Goal: Task Accomplishment & Management: Complete application form

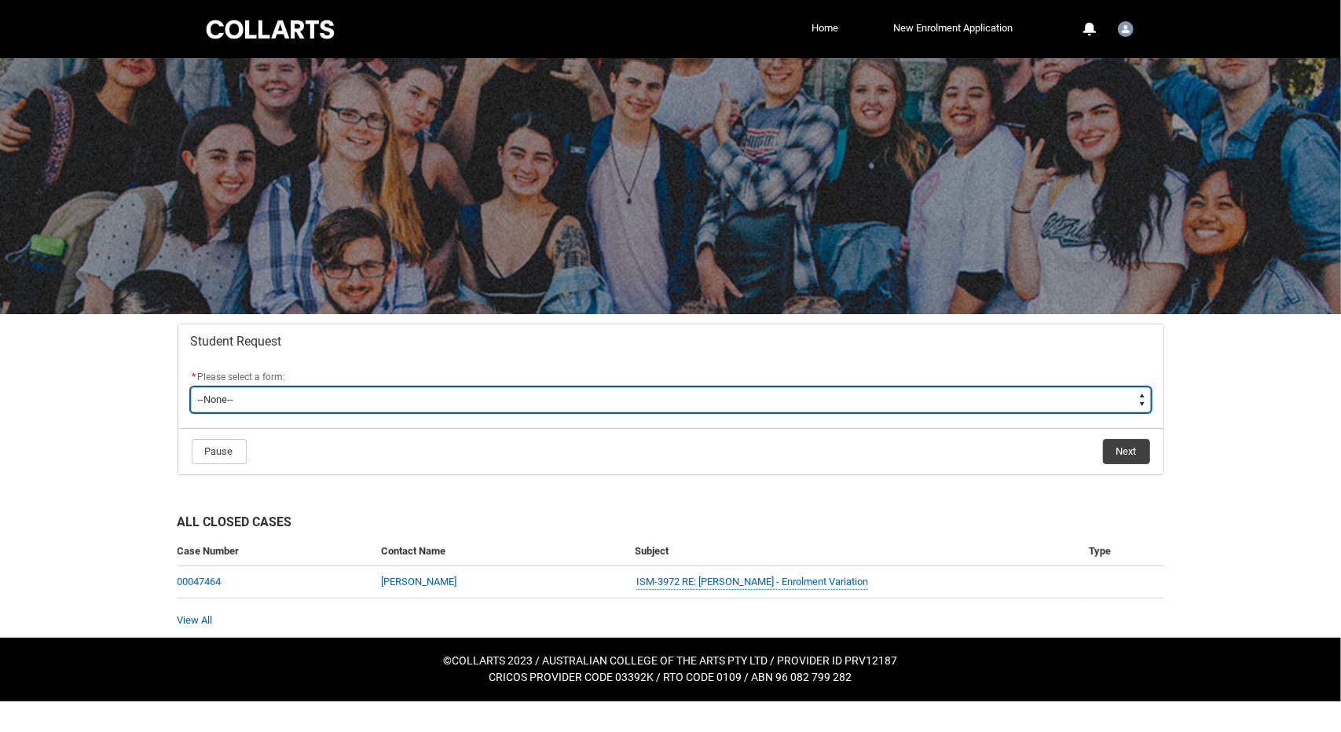
click at [571, 402] on select "--None-- Academic Transcript Application to Appeal Assignment Extension Change …" at bounding box center [671, 399] width 960 height 25
type lightning-select "Assignment_Extension_Choice"
click at [191, 387] on select "--None-- Academic Transcript Application to Appeal Assignment Extension Change …" at bounding box center [671, 399] width 960 height 25
select select "Assignment_Extension_Choice"
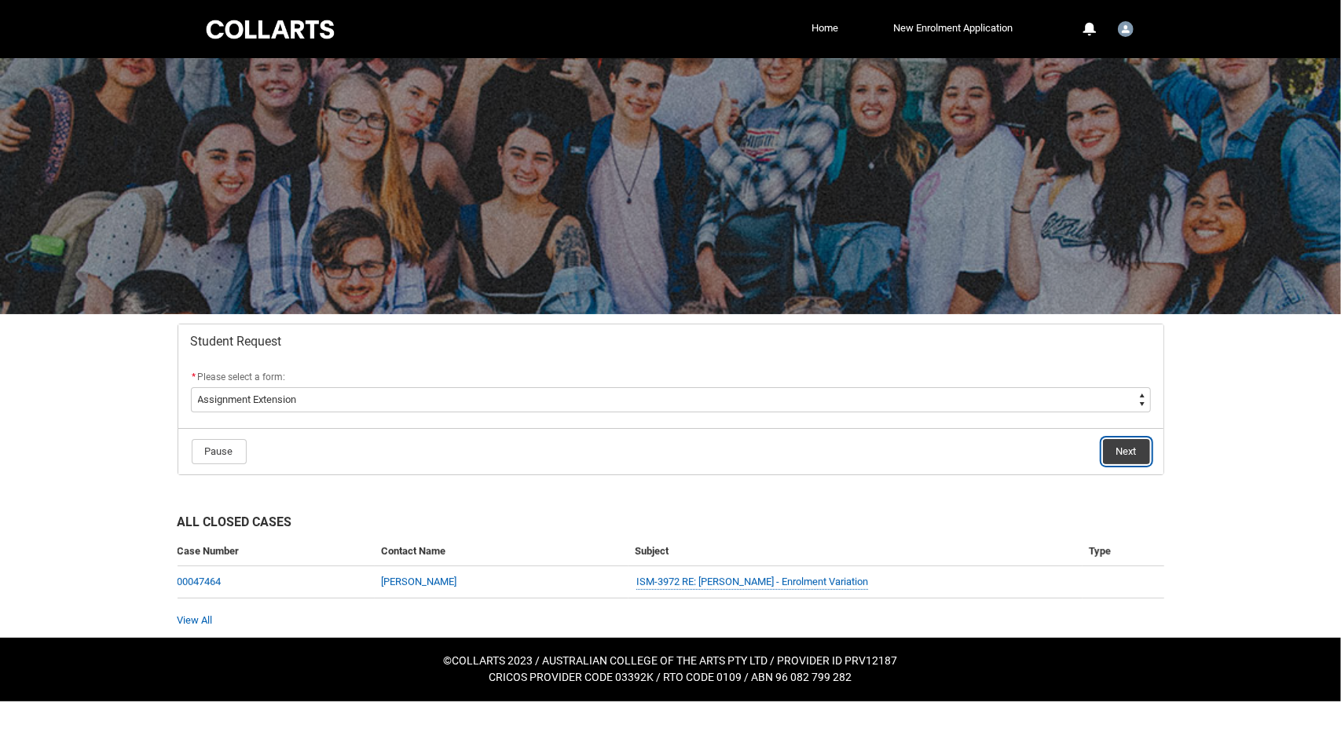
click at [1127, 452] on button "Next" at bounding box center [1126, 451] width 47 height 25
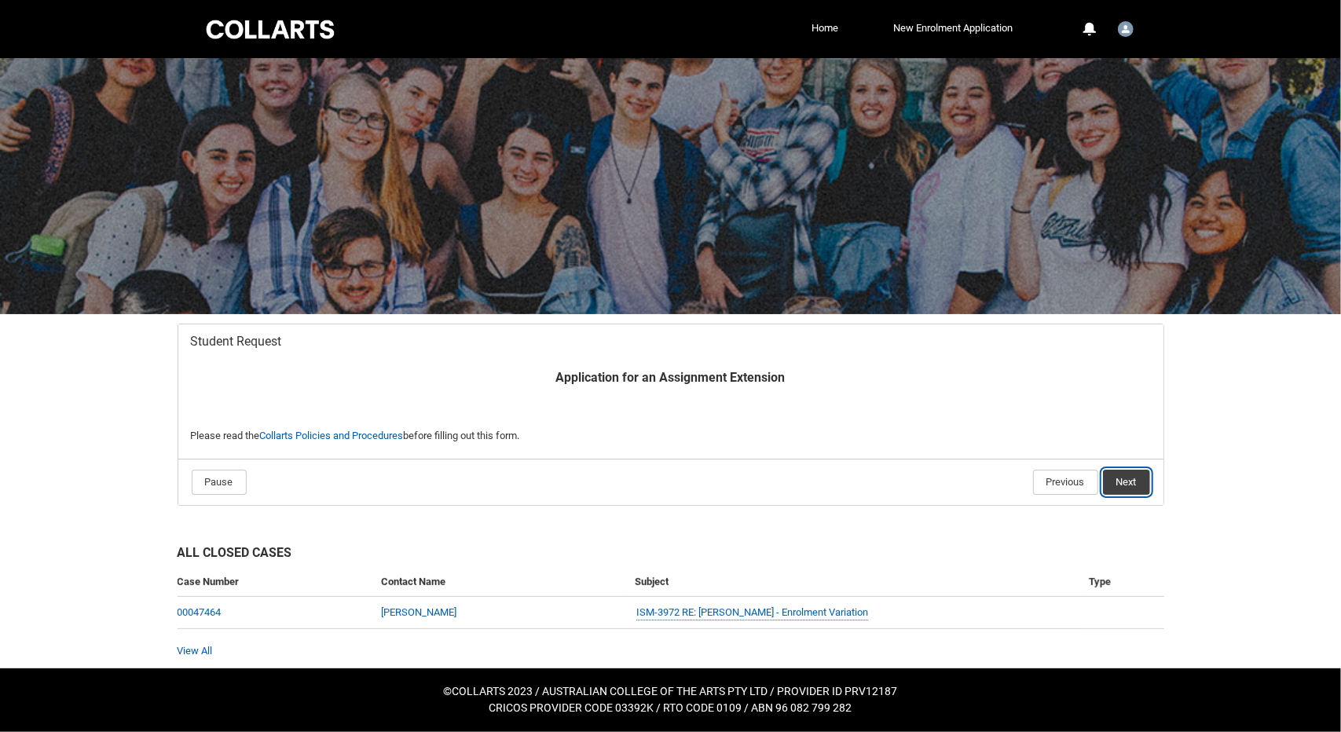
click at [1127, 477] on button "Next" at bounding box center [1126, 482] width 47 height 25
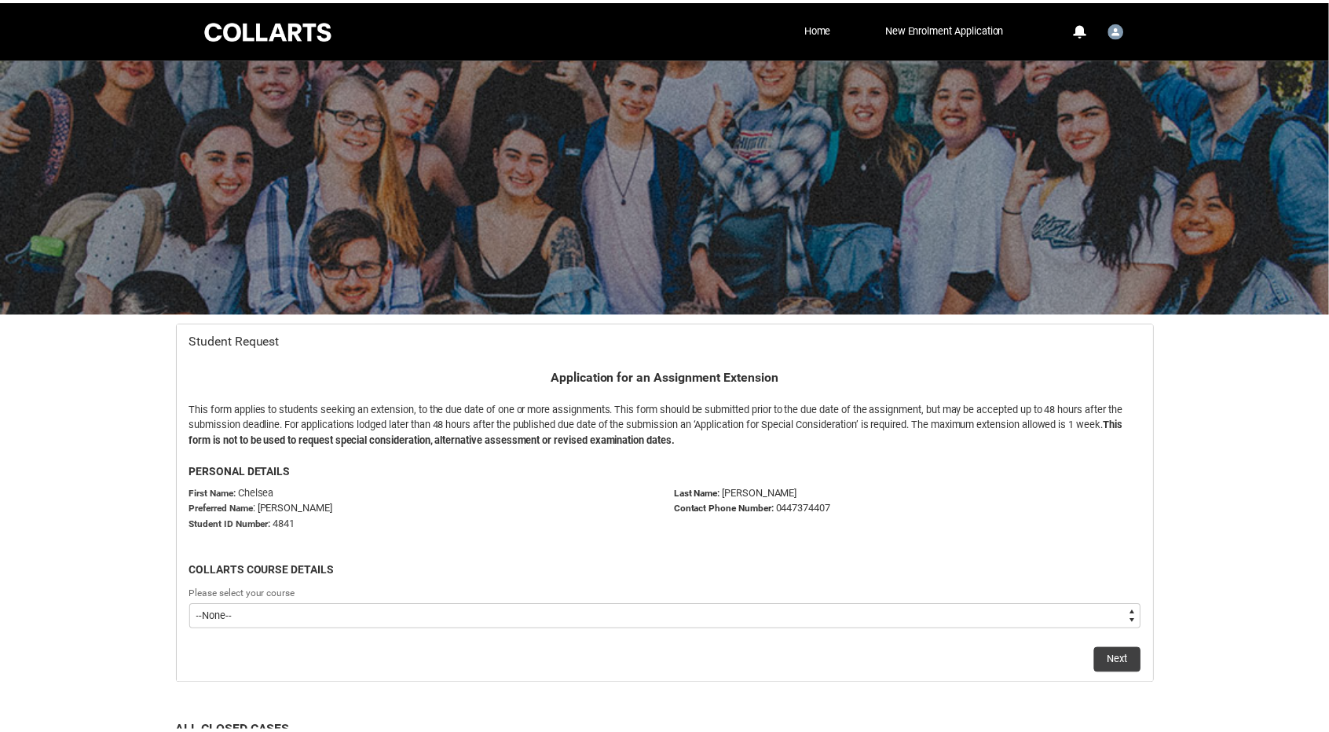
scroll to position [167, 0]
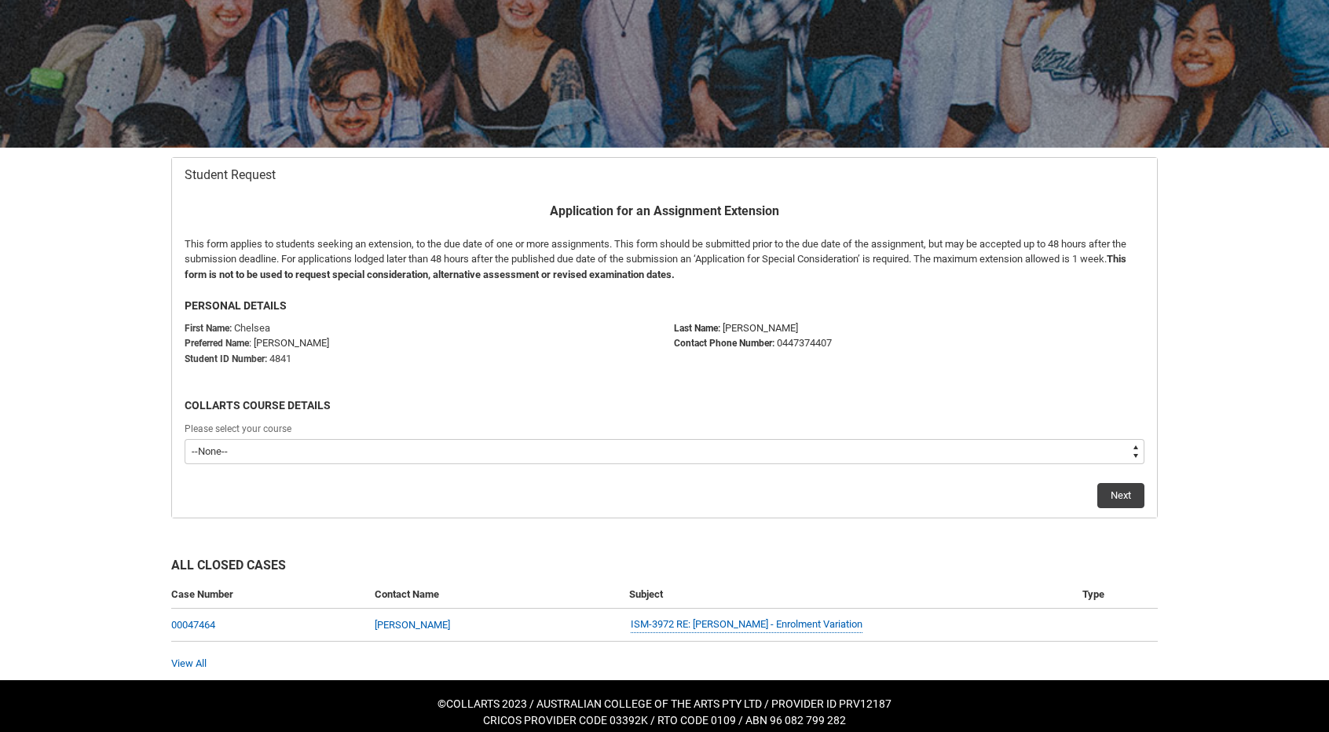
click at [484, 452] on select "--None-- Bachelor of Arts (Interior Design) Diploma of Arts (Interior Design)" at bounding box center [665, 451] width 960 height 25
type lightning-select "recordPicklist_ProgramEnrollment.a0jOZ000003SG6XYAW"
click at [185, 439] on select "--None-- Bachelor of Arts (Interior Design) Diploma of Arts (Interior Design)" at bounding box center [665, 451] width 960 height 25
select select "recordPicklist_ProgramEnrollment.a0jOZ000003SG6XYAW"
click at [1118, 497] on button "Next" at bounding box center [1120, 495] width 47 height 25
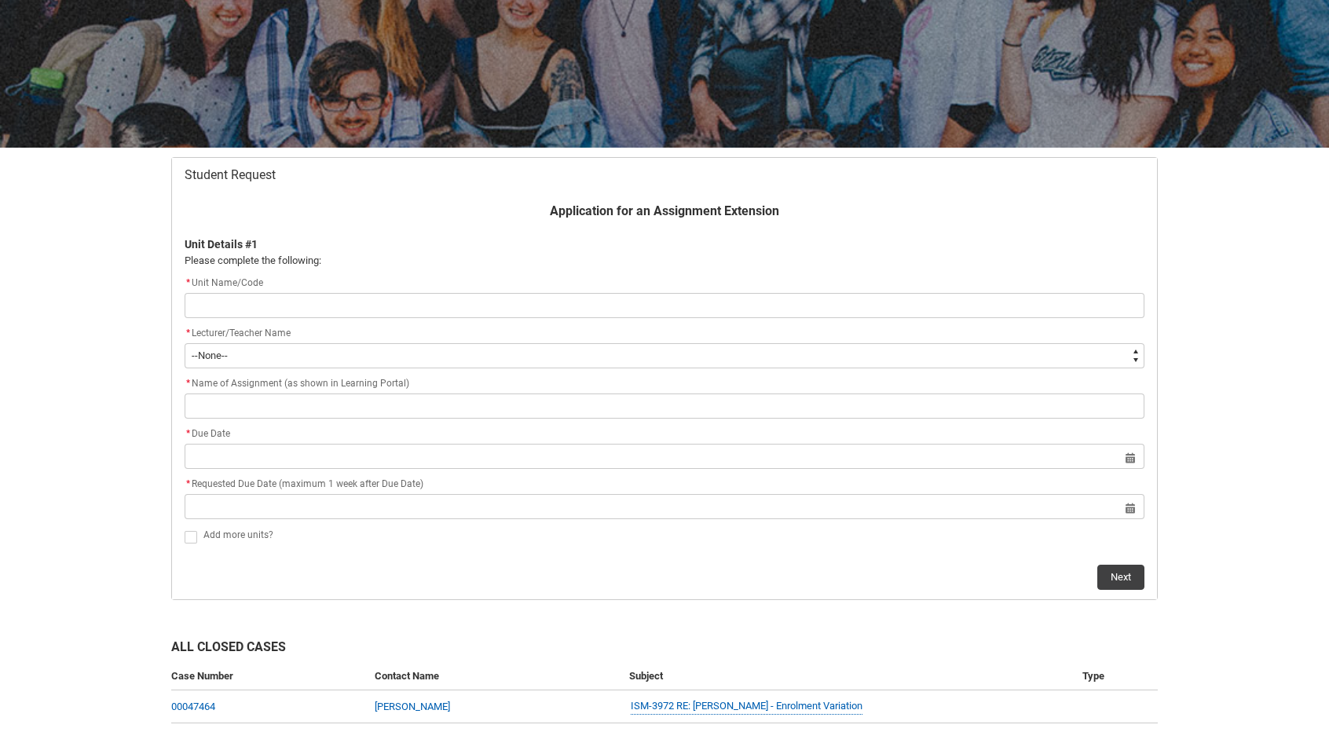
click at [342, 304] on input "Redu_Student_Request flow" at bounding box center [665, 305] width 960 height 25
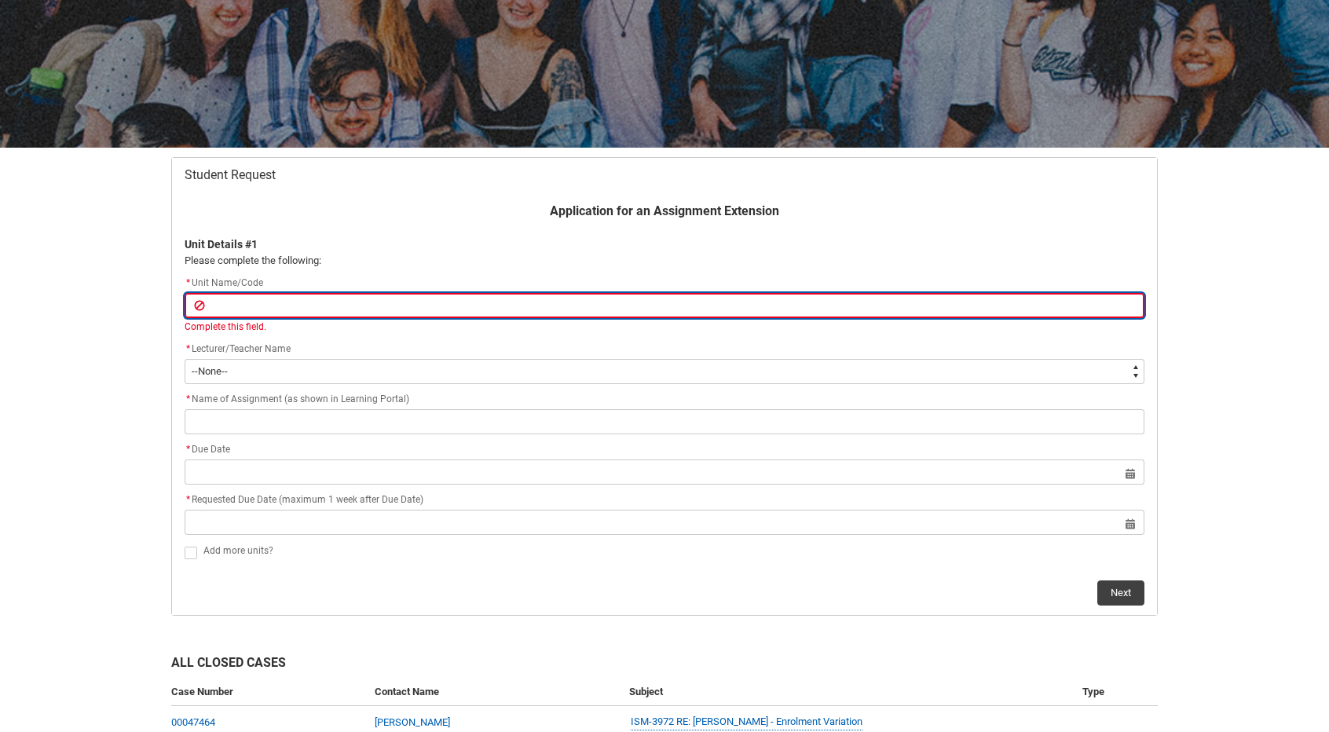
click at [335, 301] on input "Redu_Student_Request flow" at bounding box center [665, 305] width 960 height 25
paste input "[IDDC3] CAD 1"
type lightning-primitive-input-simple "[IDDC3] CAD 1"
type input "[IDDC3] CAD 1"
click at [242, 302] on input "[IDDC3] CAD 1" at bounding box center [665, 305] width 960 height 25
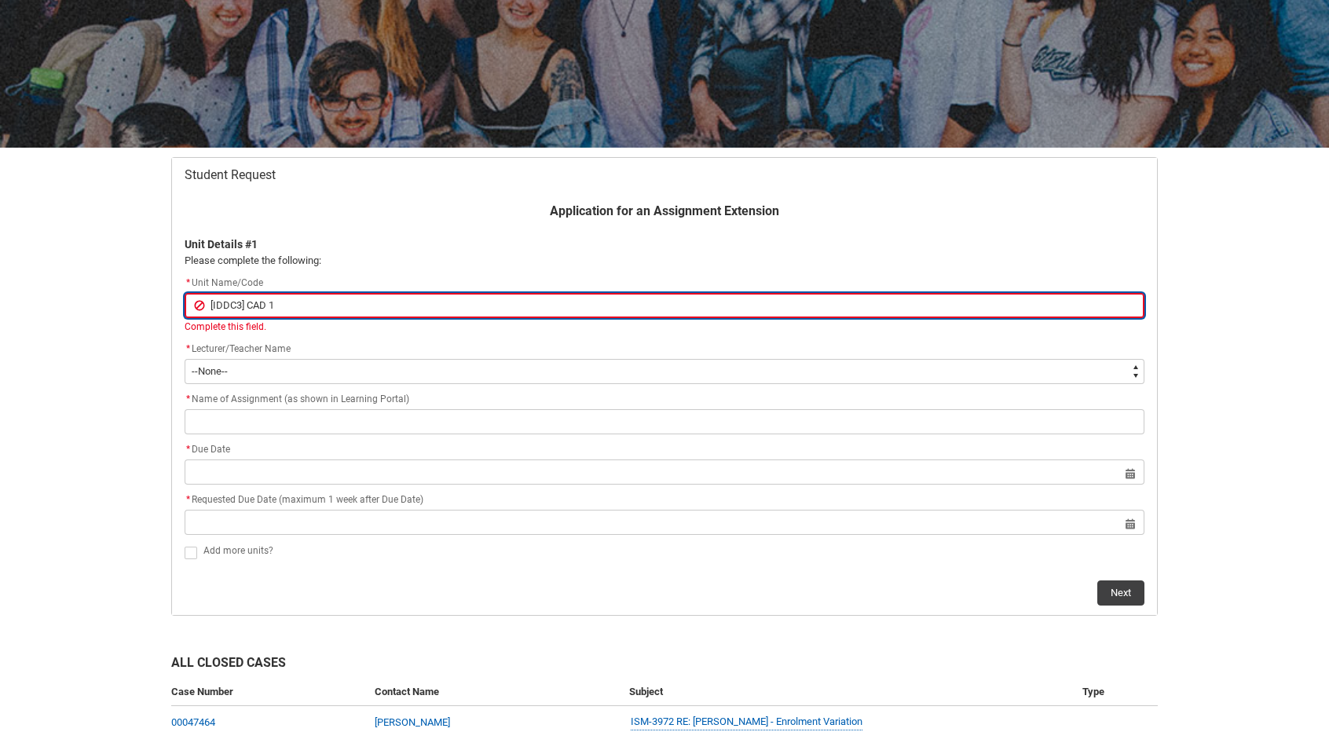
type lightning-primitive-input-simple "[IDDC3 CAD 1"
type input "[IDDC3 CAD 1"
type lightning-primitive-input-simple "IDDC3 CAD 1"
type input "IDDC3 CAD 1"
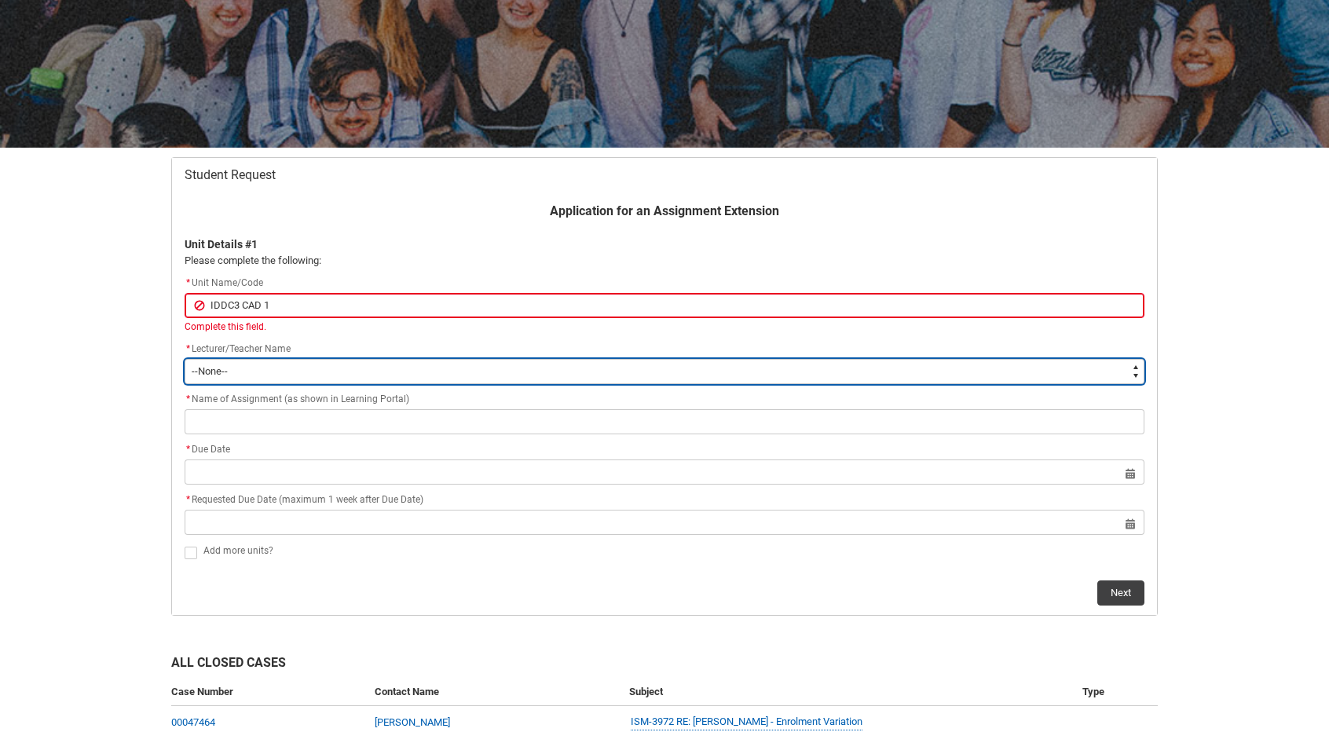
click at [471, 364] on select "--None-- [PERSON_NAME] [PERSON_NAME] [PERSON_NAME] [PERSON_NAME] [PERSON_NAME] …" at bounding box center [665, 371] width 960 height 25
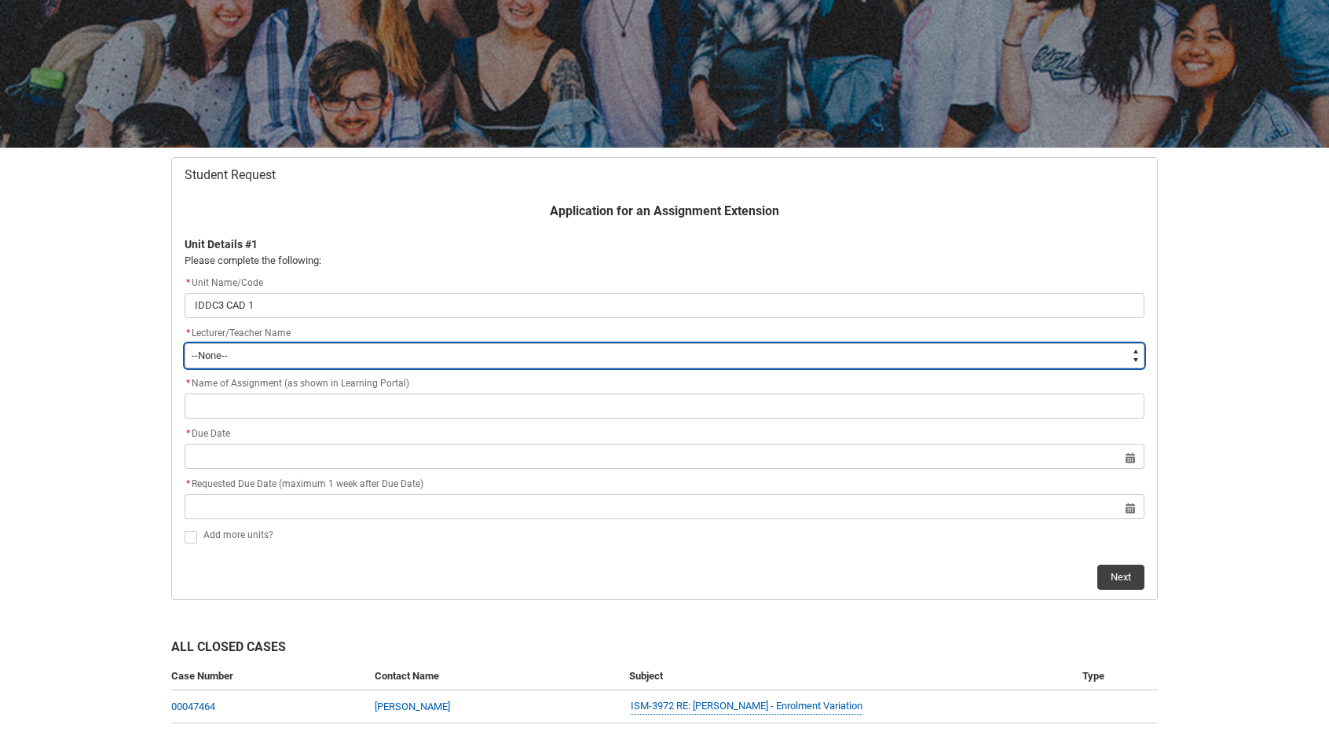
type lightning-select "Faculty_NamefromNtoZ.0035g00000b9AZ4AAM"
click at [185, 343] on select "--None-- [PERSON_NAME] [PERSON_NAME] [PERSON_NAME] [PERSON_NAME] [PERSON_NAME] …" at bounding box center [665, 355] width 960 height 25
select select "Faculty_NamefromNtoZ.0035g00000b9AZ4AAM"
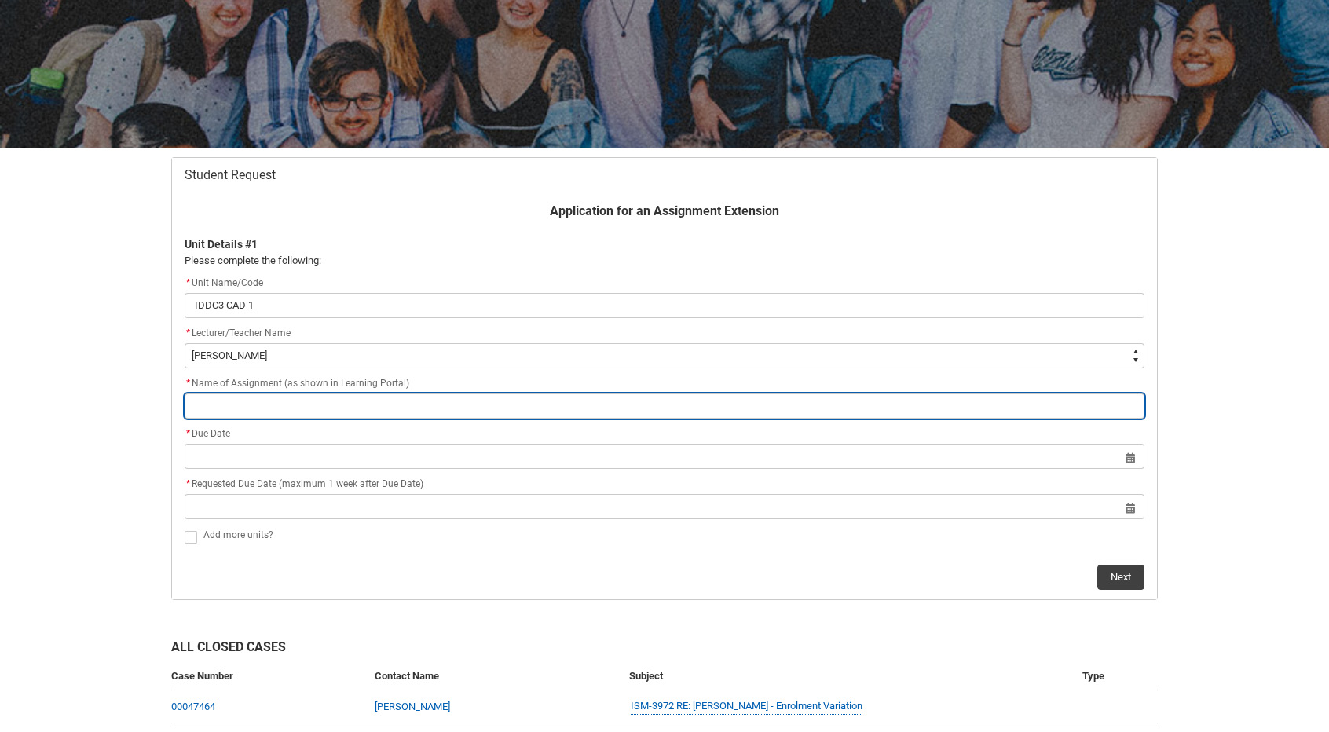
click at [333, 406] on input "Redu_Student_Request flow" at bounding box center [665, 406] width 960 height 25
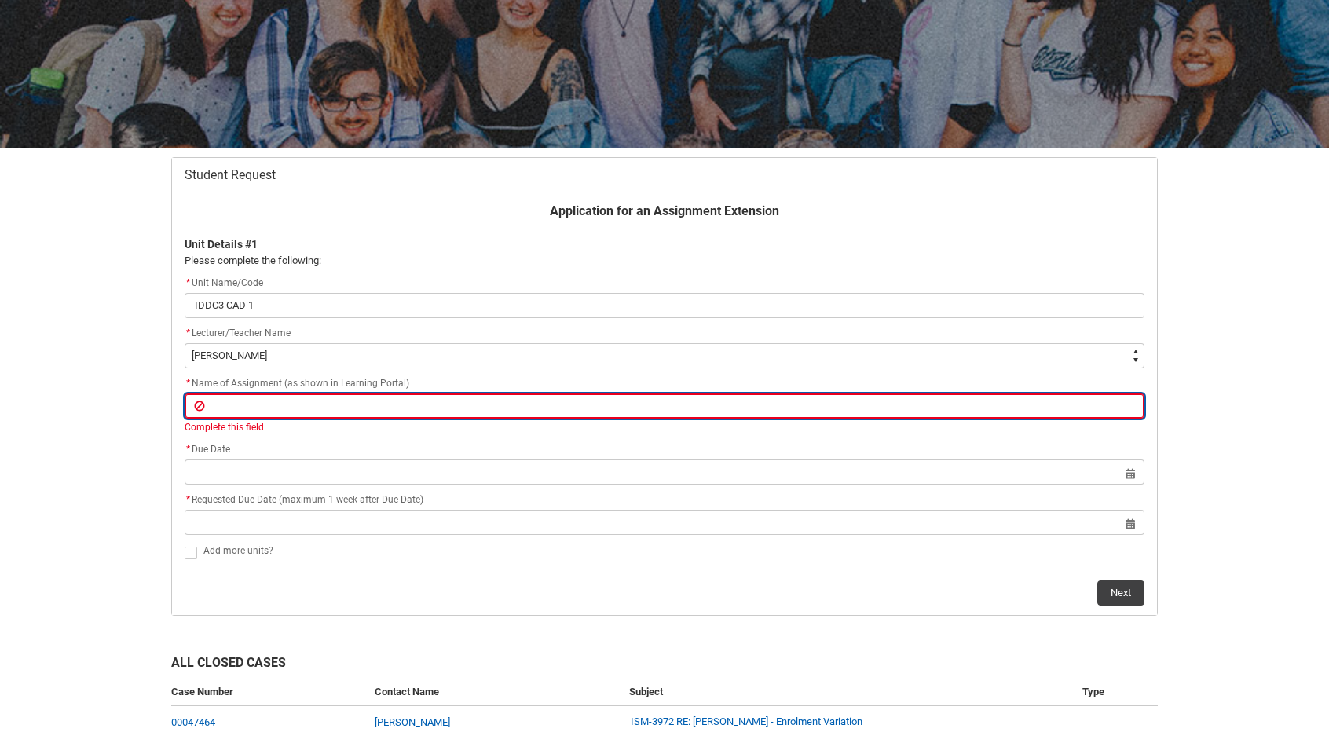
paste input "Assessment 1: Site measure and documentation"
type lightning-primitive-input-simple "Assessment 1: Site measure and documentation"
type input "Assessment 1: Site measure and documentation"
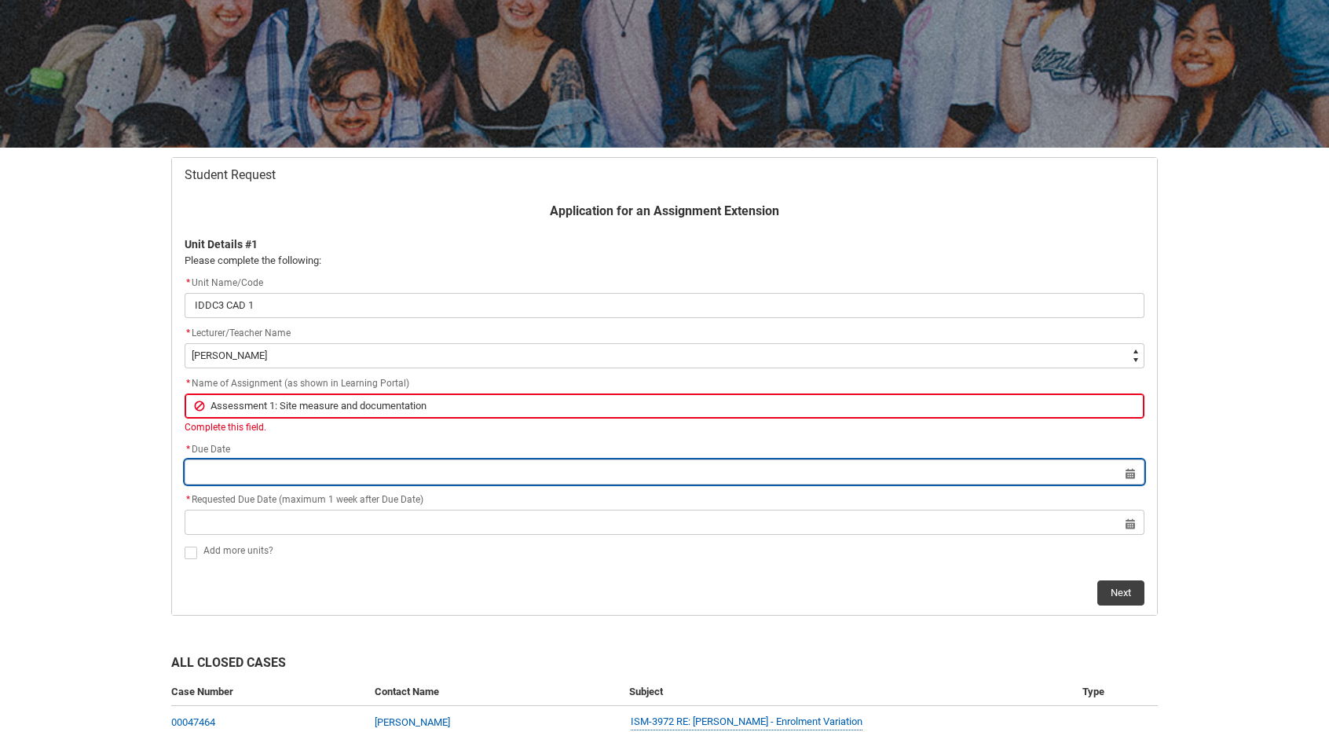
click at [428, 474] on lightning-datepicker "Select a date for Format: [DATE]" at bounding box center [665, 472] width 960 height 12
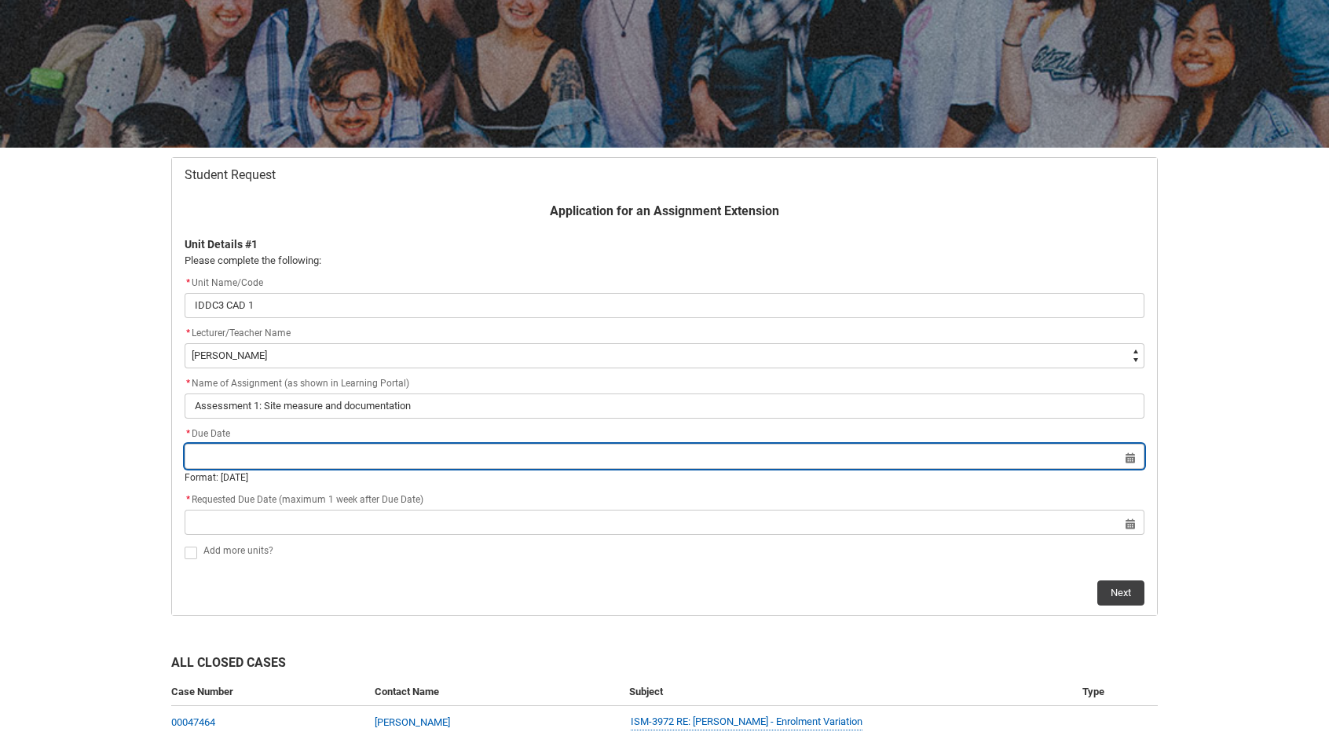
click at [1129, 455] on input "Redu_Student_Request flow" at bounding box center [665, 456] width 960 height 25
select select "2025"
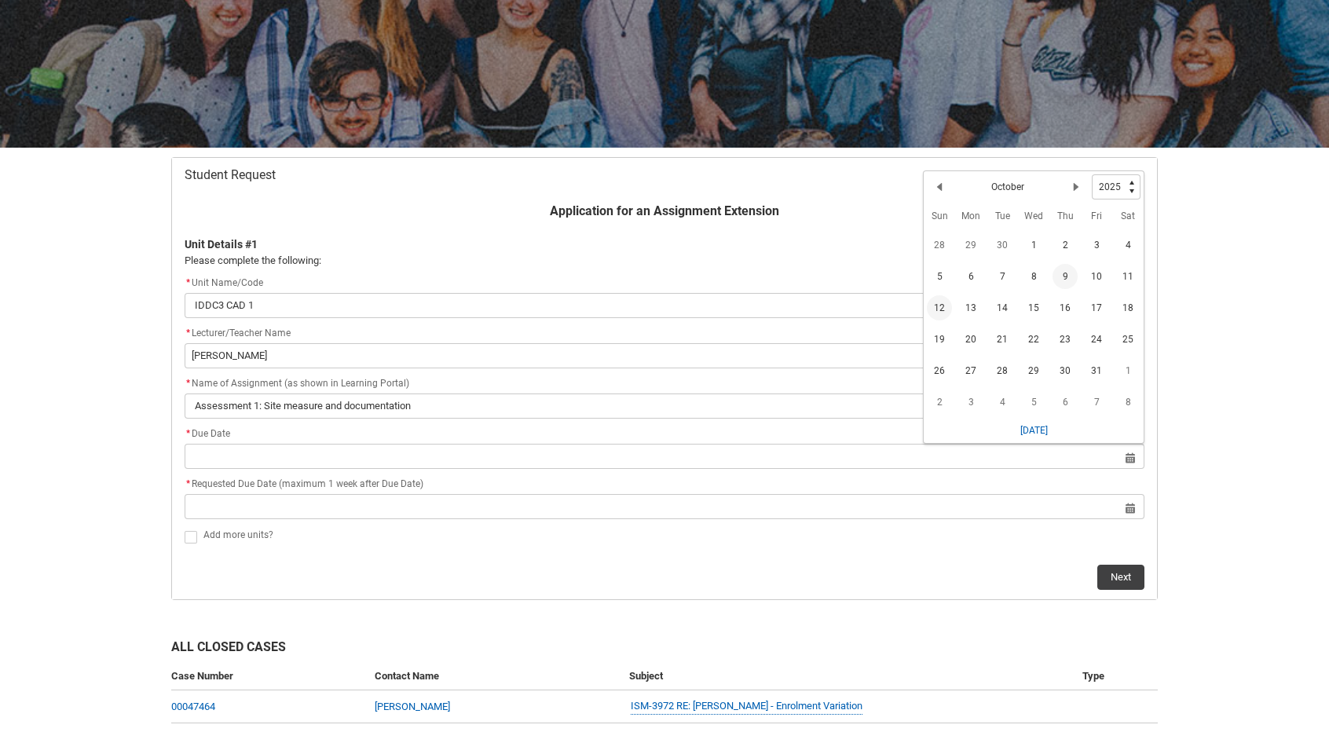
click at [940, 306] on span "12" at bounding box center [939, 307] width 25 height 25
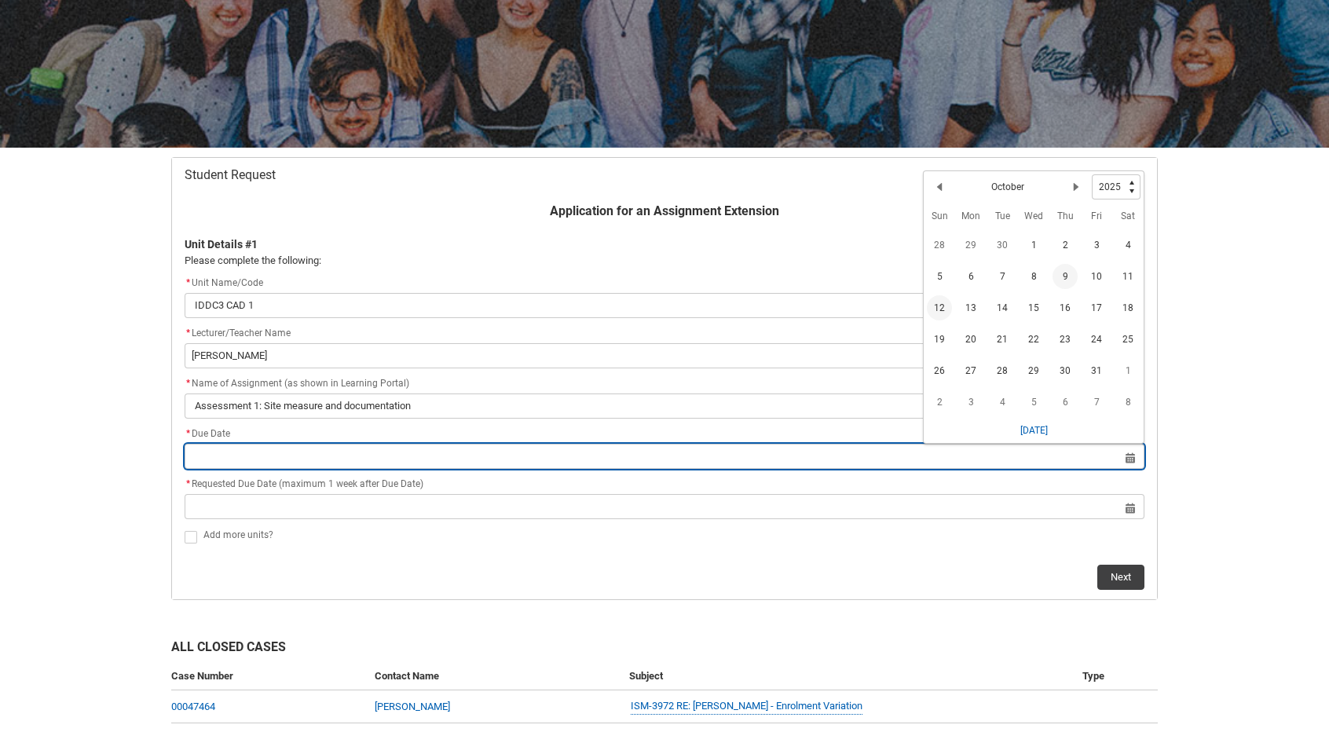
type lightning-datepicker "[DATE]"
type lightning-input "[DATE]"
type input "[DATE]"
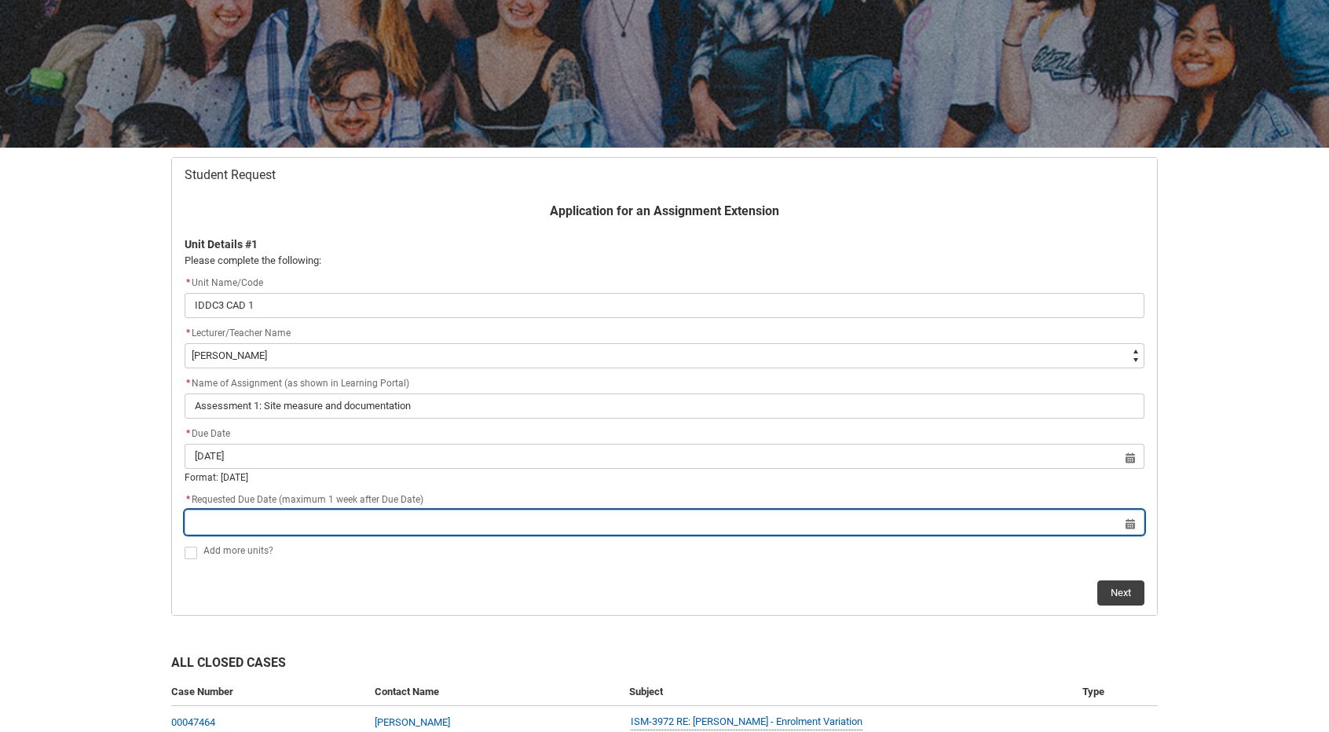
click at [1129, 522] on input "Redu_Student_Request flow" at bounding box center [665, 522] width 960 height 25
select select "2025"
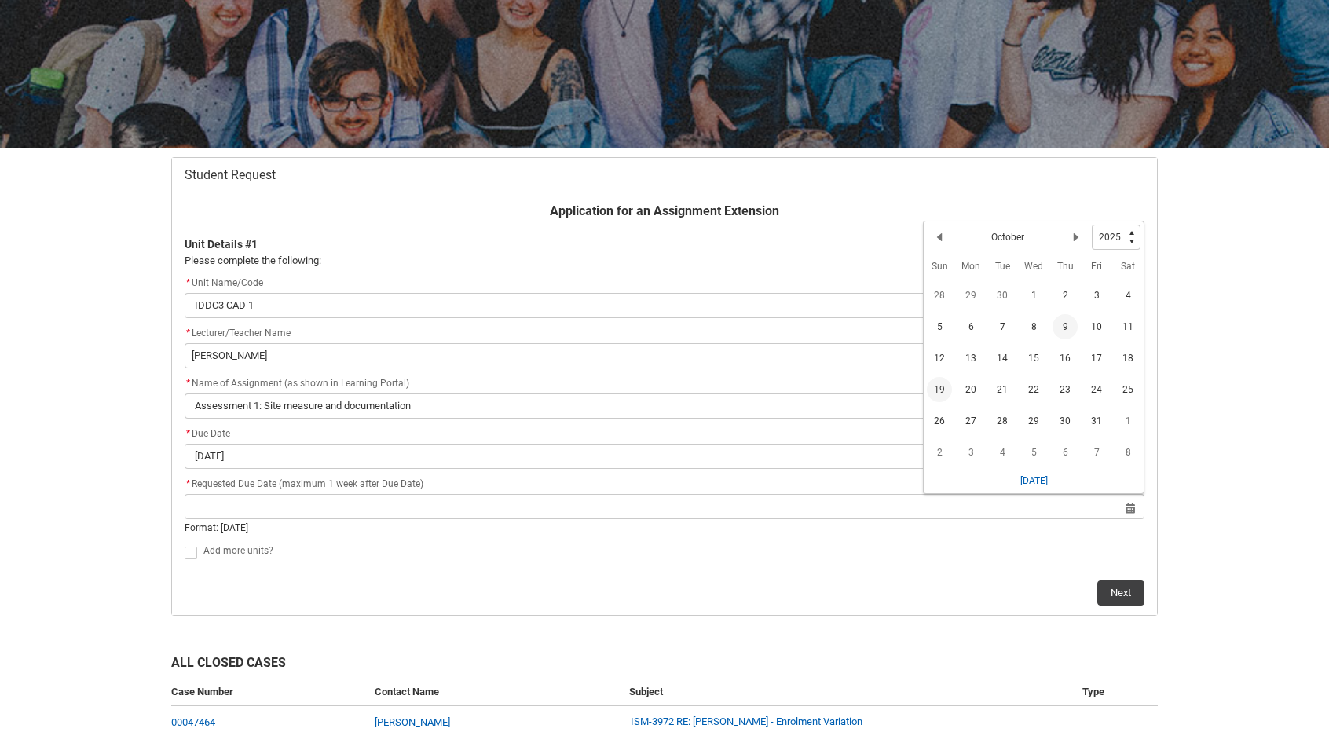
click at [947, 383] on span "19" at bounding box center [939, 389] width 25 height 25
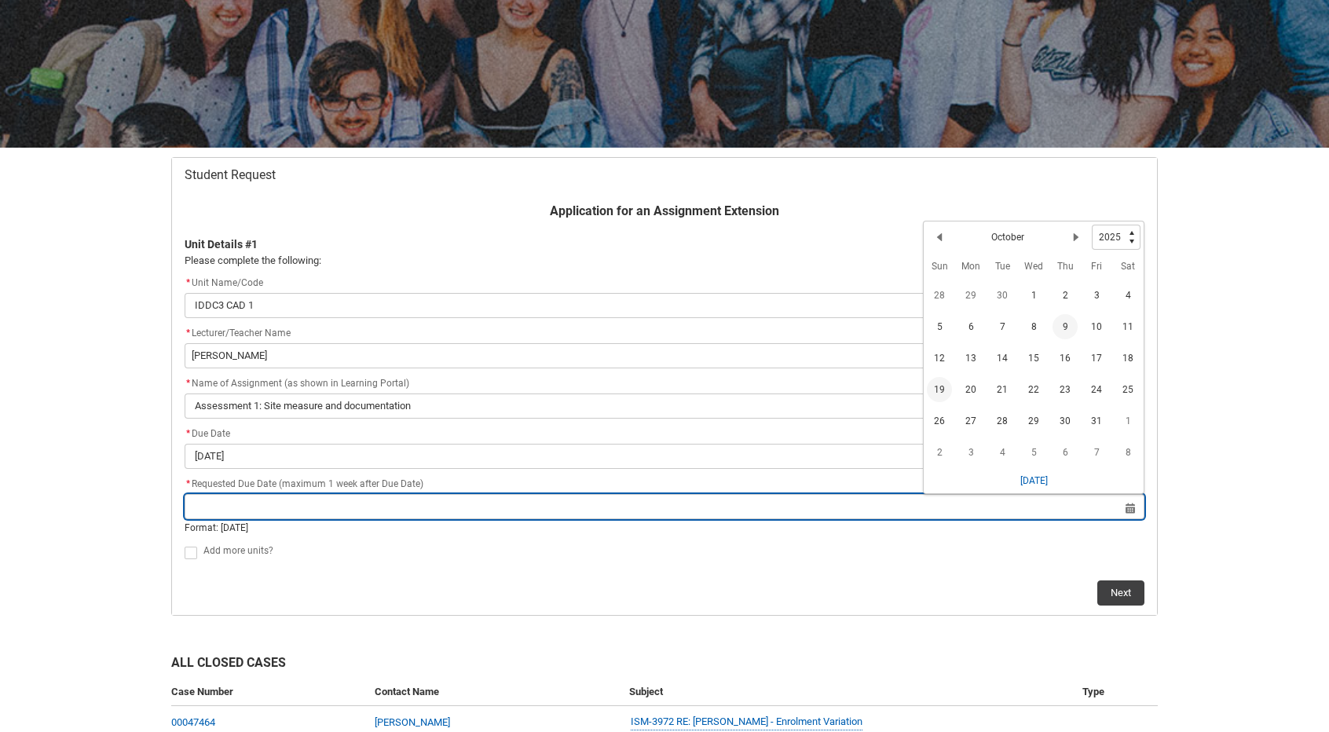
type lightning-datepicker "[DATE]"
type lightning-input "[DATE]"
type input "[DATE]"
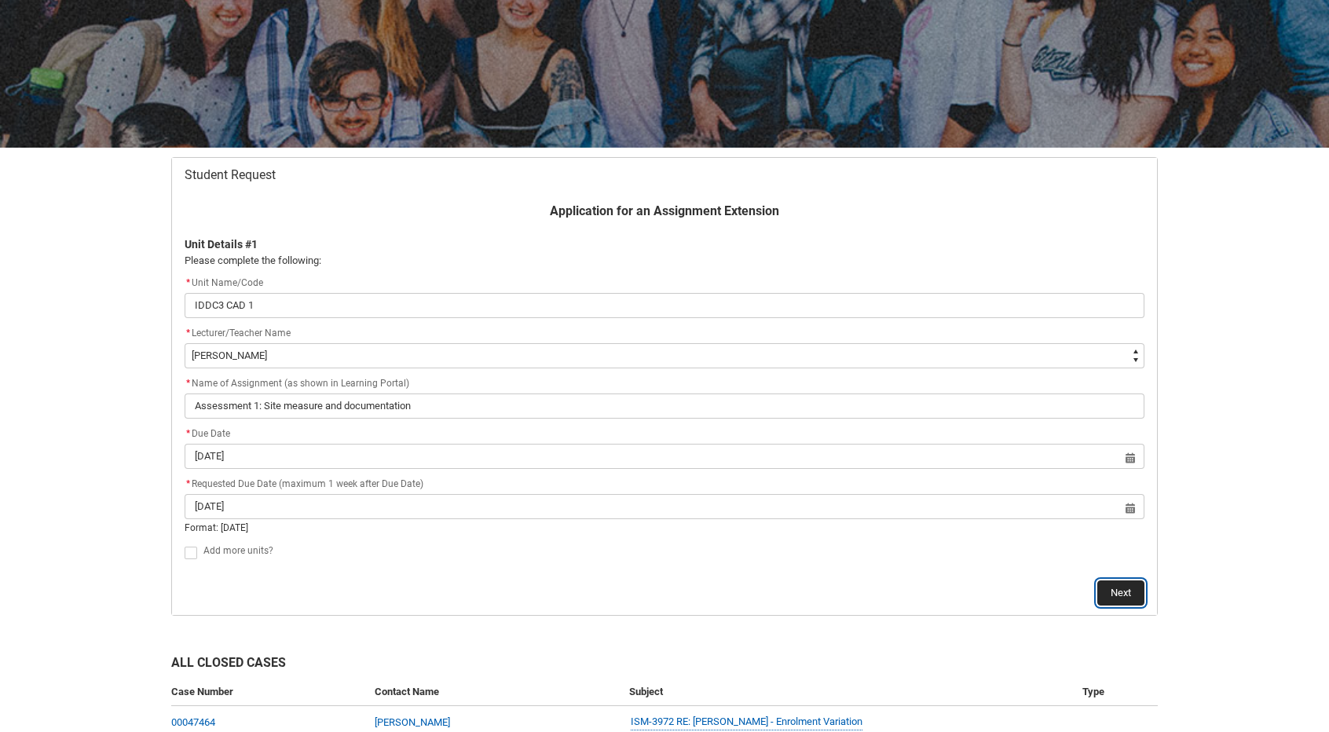
click at [1114, 591] on button "Next" at bounding box center [1120, 592] width 47 height 25
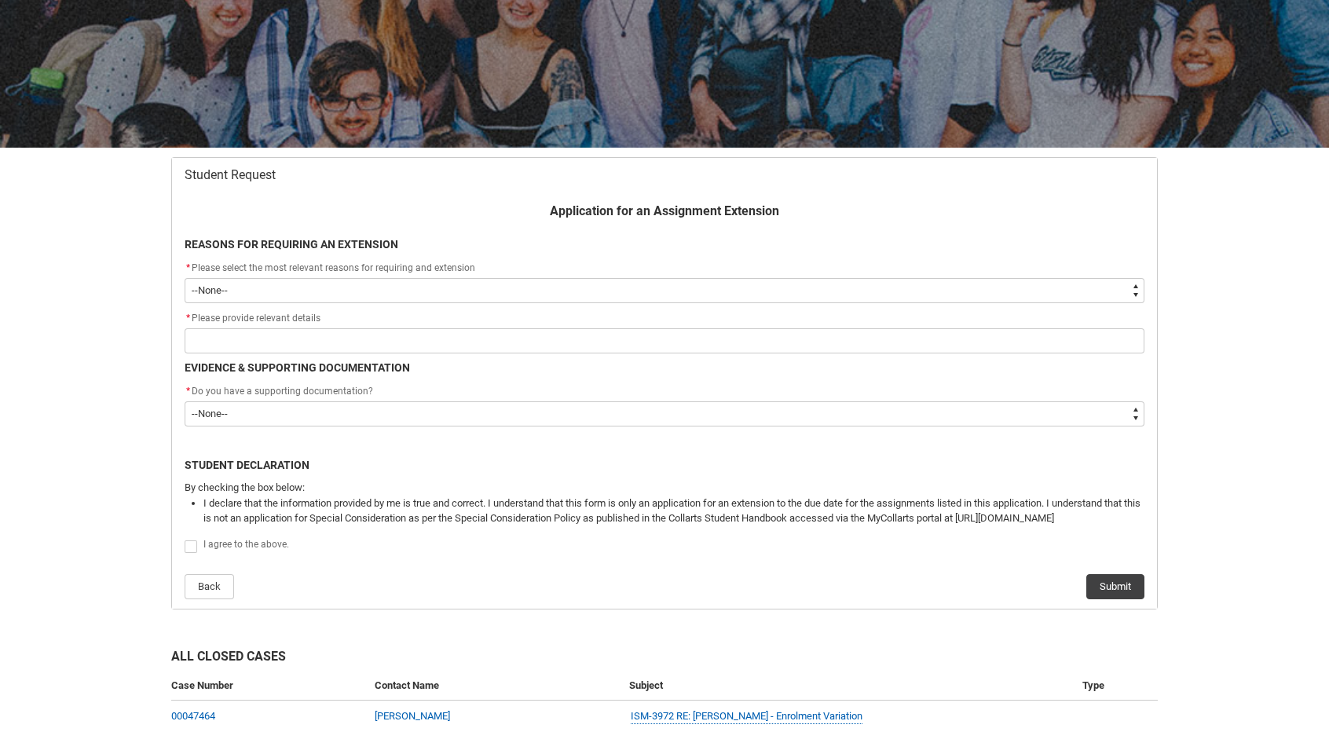
click at [570, 291] on select "--None-- Medical Reasons Work obligations Family obligations Academic Difficult…" at bounding box center [665, 290] width 960 height 25
type lightning-select "choice_AssignmentExtension_Reason_MedicalReasons"
click at [185, 278] on select "--None-- Medical Reasons Work obligations Family obligations Academic Difficult…" at bounding box center [665, 290] width 960 height 25
select select "choice_AssignmentExtension_Reason_MedicalReasons"
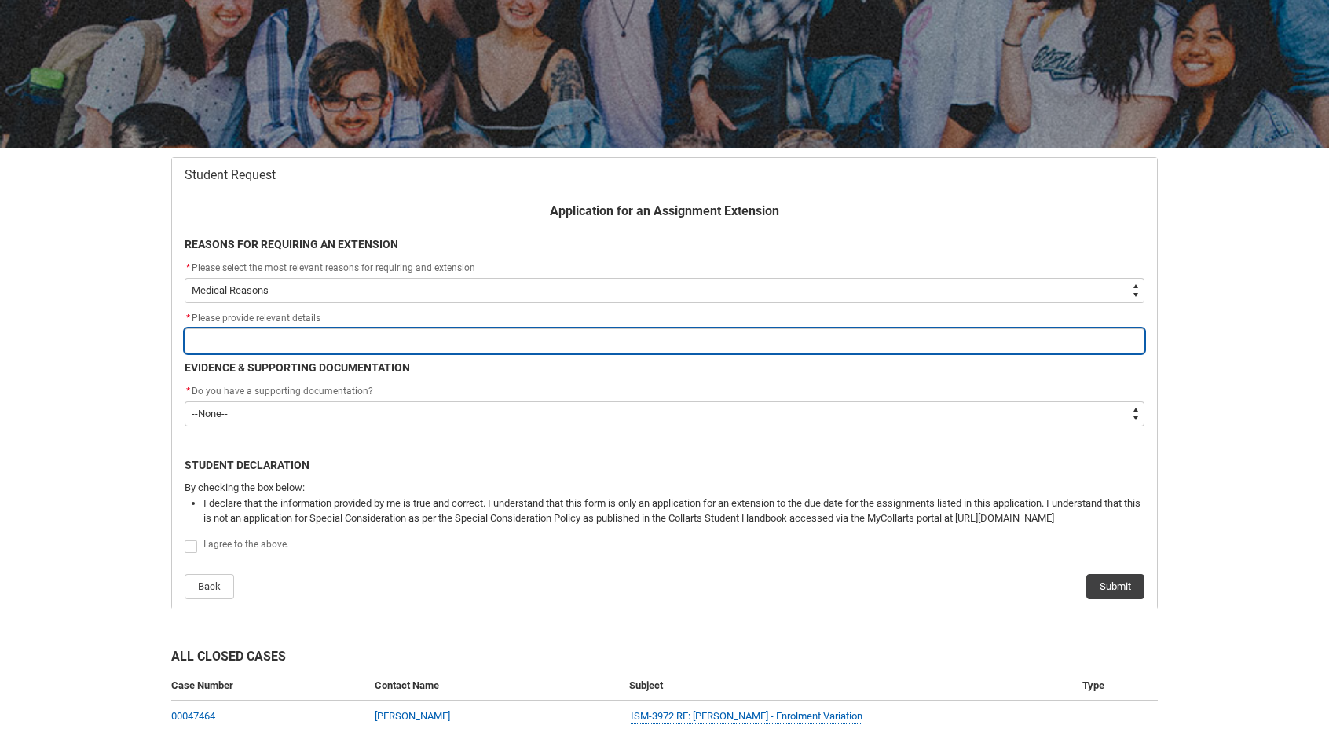
click at [523, 343] on input "Redu_Student_Request flow" at bounding box center [665, 340] width 960 height 25
type lightning-primitive-input-simple "I have been unwell and need to use my access plan to get on top of the last of …"
type input "I have been unwell and need to use my access plan to get on top of the last of …"
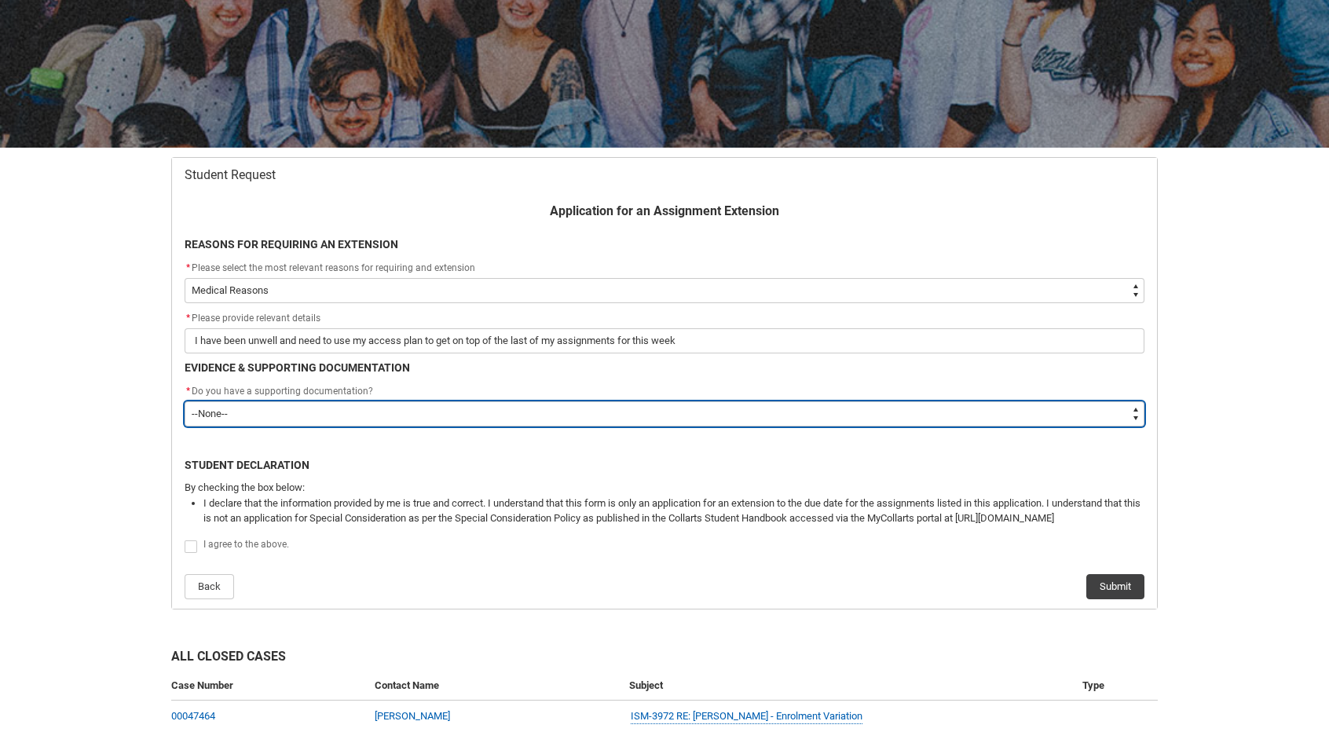
click at [440, 412] on select "--None-- Yes No" at bounding box center [665, 413] width 960 height 25
type lightning-select "Yes"
click at [185, 401] on select "--None-- Yes No" at bounding box center [665, 413] width 960 height 25
select select "Yes"
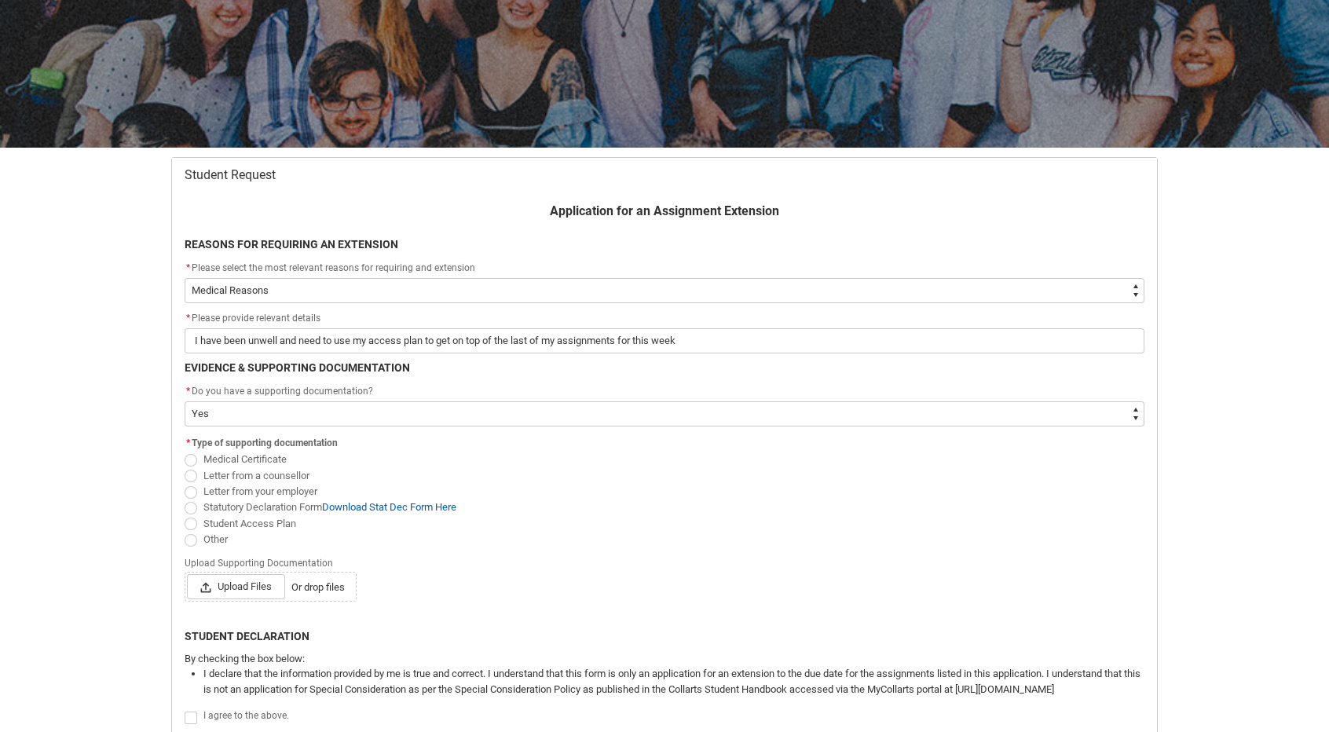
click at [193, 522] on span "Redu_Student_Request flow" at bounding box center [191, 524] width 13 height 13
click at [185, 515] on input "Student Access Plan" at bounding box center [184, 514] width 1 height 1
radio input "true"
click at [249, 592] on span "Upload Files" at bounding box center [236, 586] width 98 height 25
click at [187, 574] on input "Upload Files Or drop files" at bounding box center [186, 573] width 1 height 1
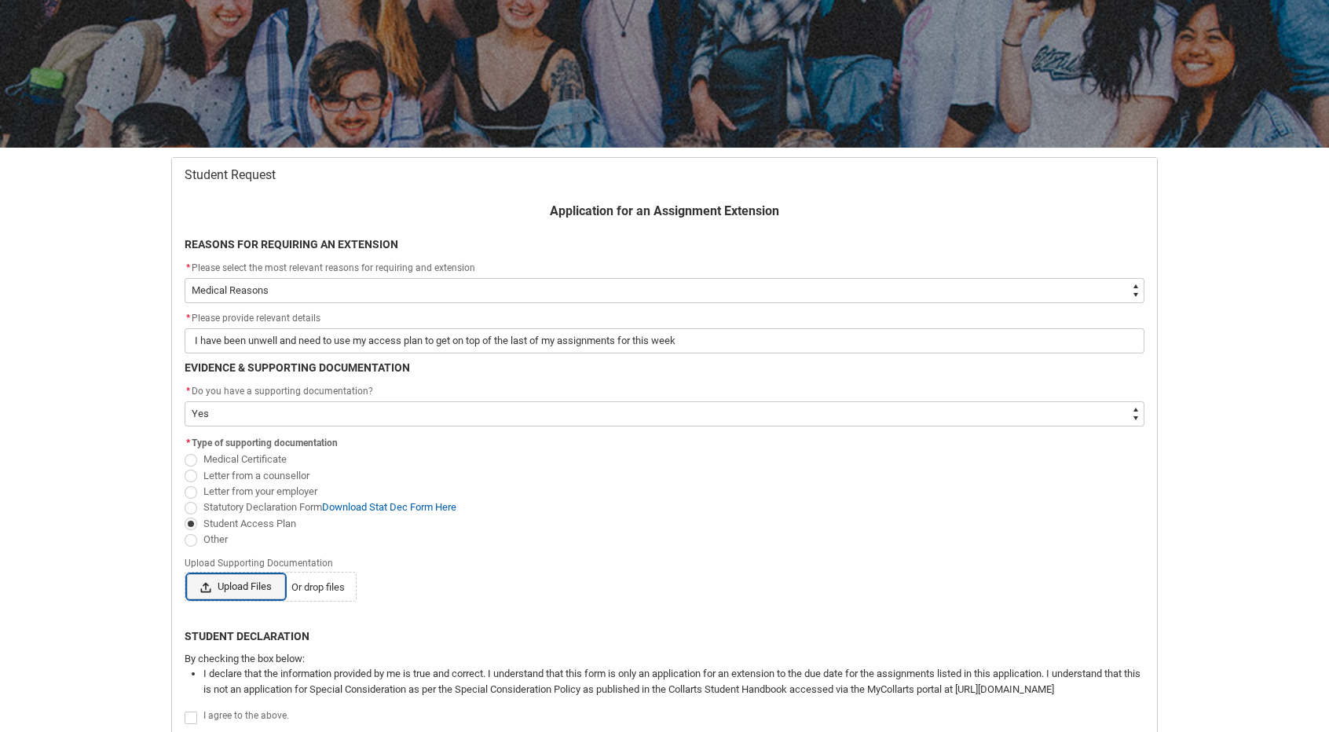
type lightning-input "C:\fakepath\[PERSON_NAME]- Student Access Plan (1).pdf"
type input "C:\fakepath\[PERSON_NAME]- Student Access Plan (1).pdf"
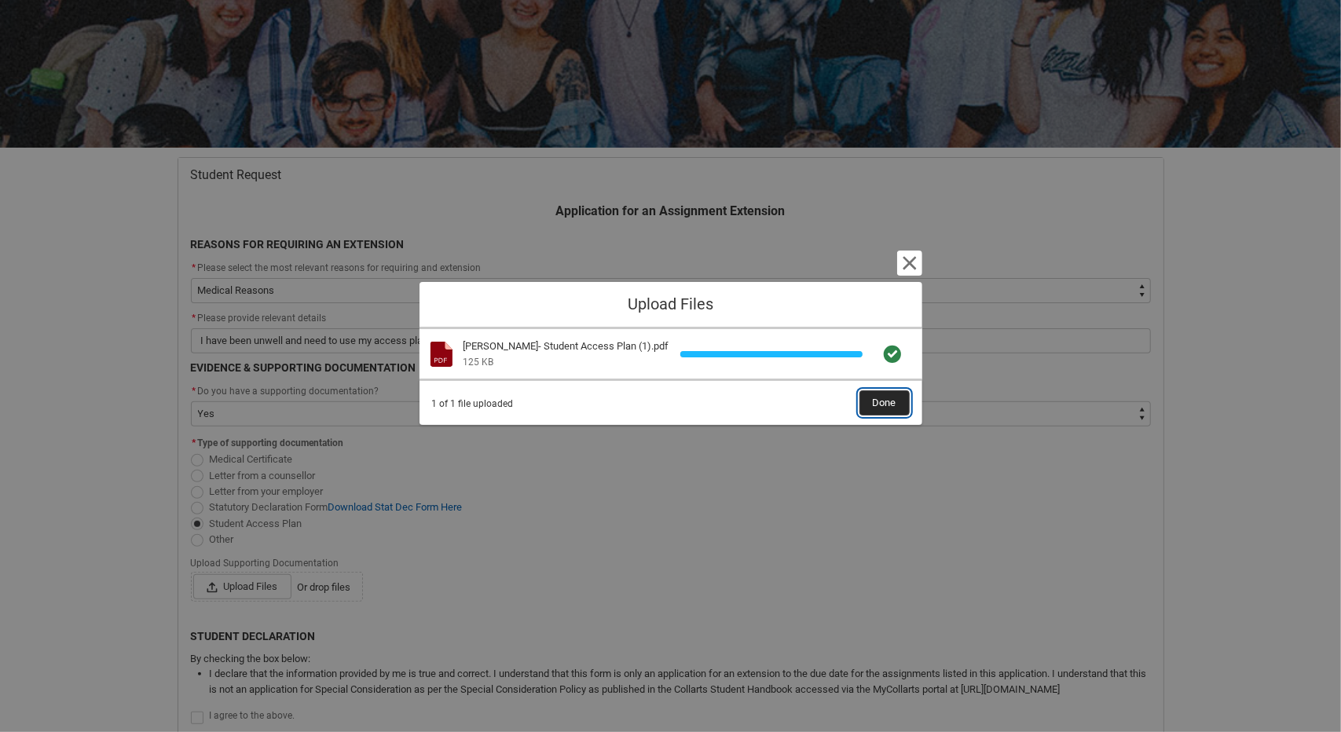
click at [883, 405] on span "Done" at bounding box center [885, 403] width 24 height 24
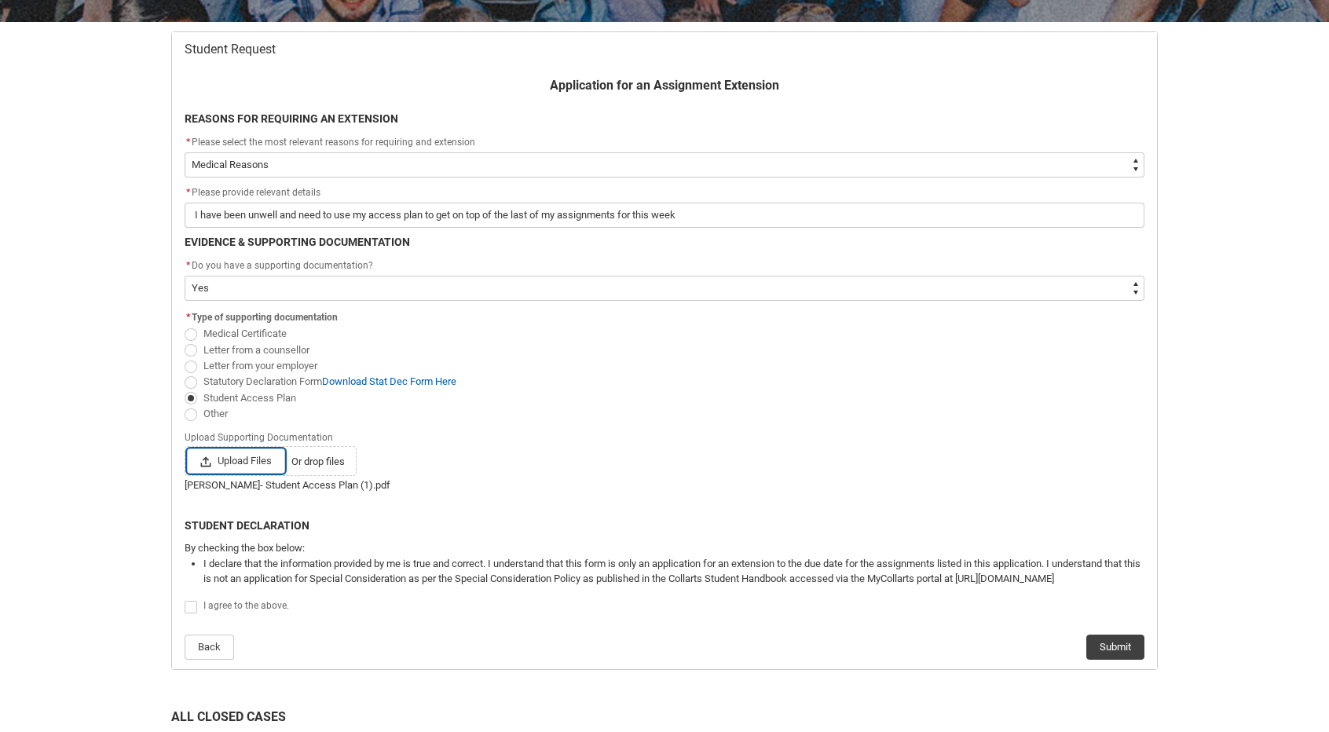
scroll to position [324, 0]
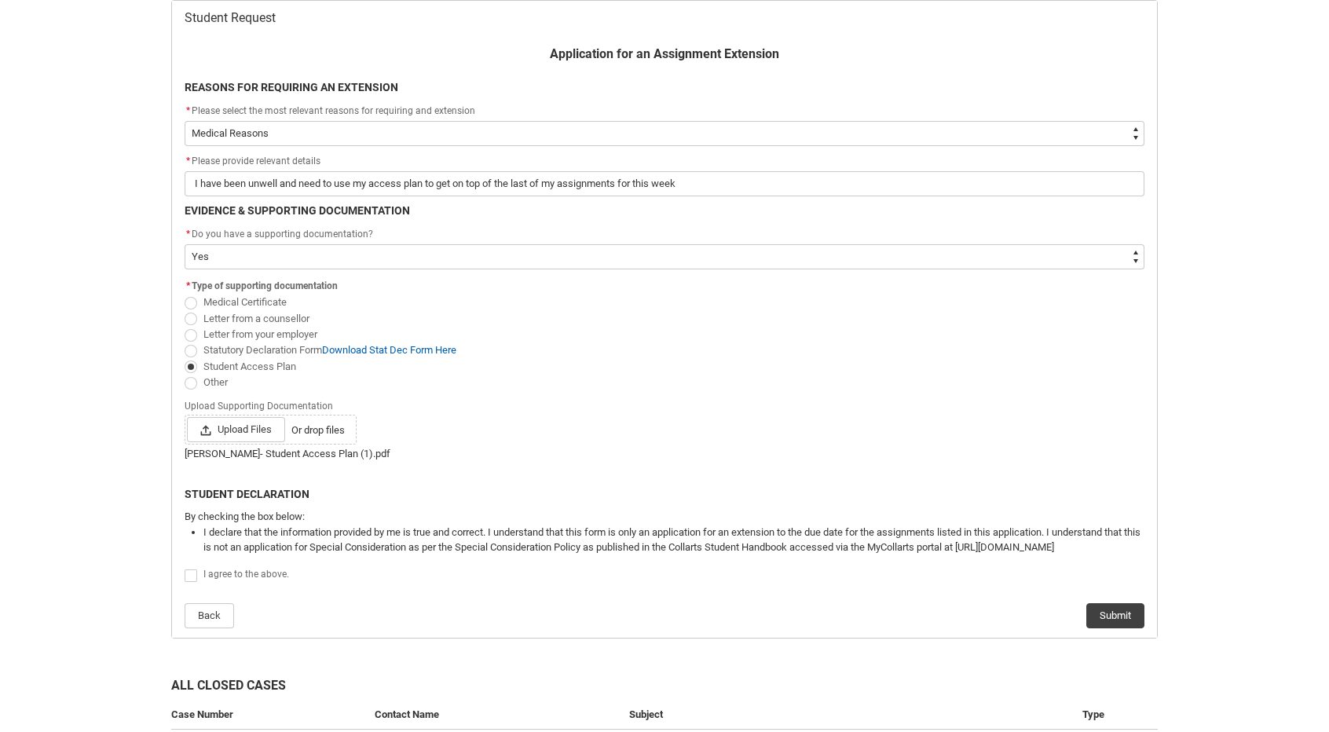
click at [185, 576] on span "Redu_Student_Request flow" at bounding box center [191, 575] width 13 height 13
click at [185, 568] on input "Redu_Student_Request flow" at bounding box center [184, 567] width 1 height 1
type lightning-input "true"
checkbox input "true"
click at [1137, 619] on button "Submit" at bounding box center [1115, 615] width 58 height 25
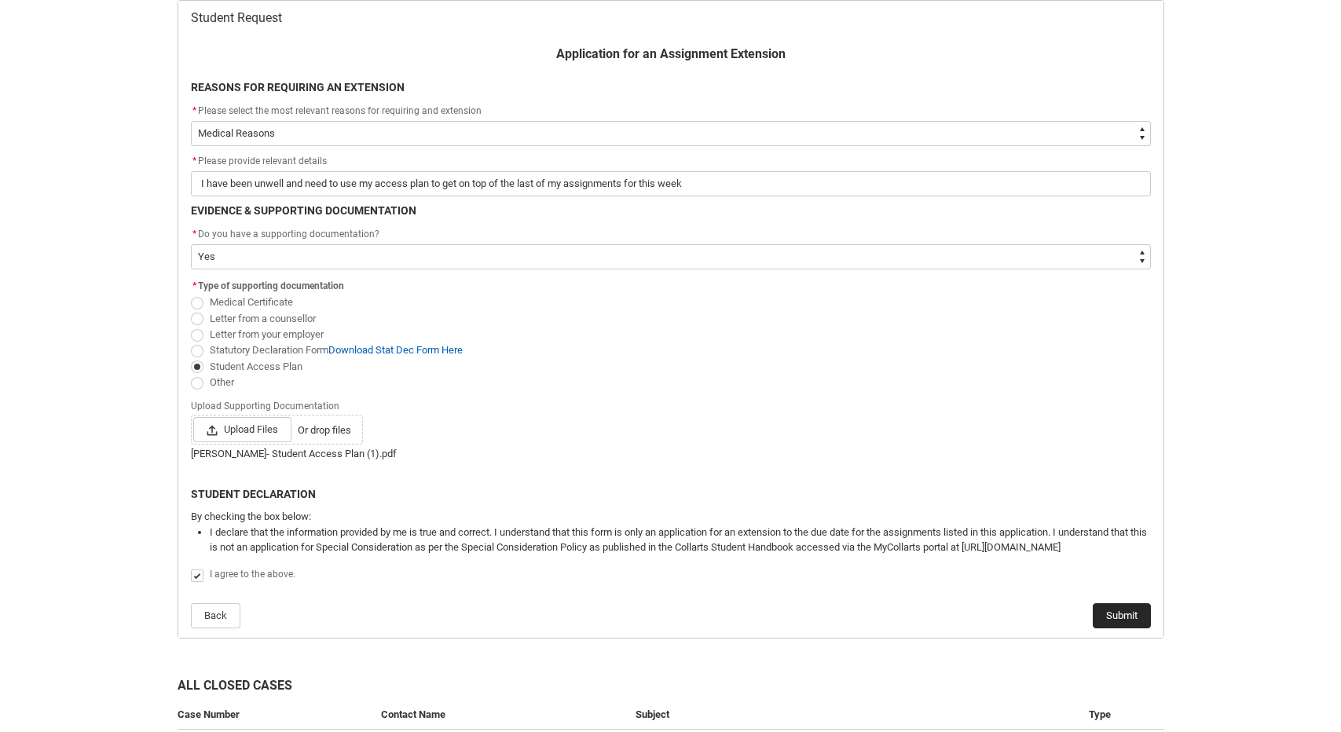
scroll to position [0, 0]
